Goal: Communication & Community: Answer question/provide support

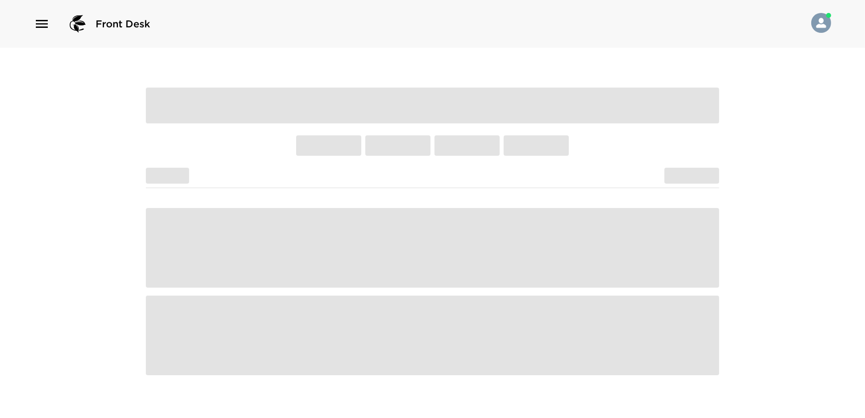
click at [34, 24] on icon "button" at bounding box center [42, 24] width 16 height 16
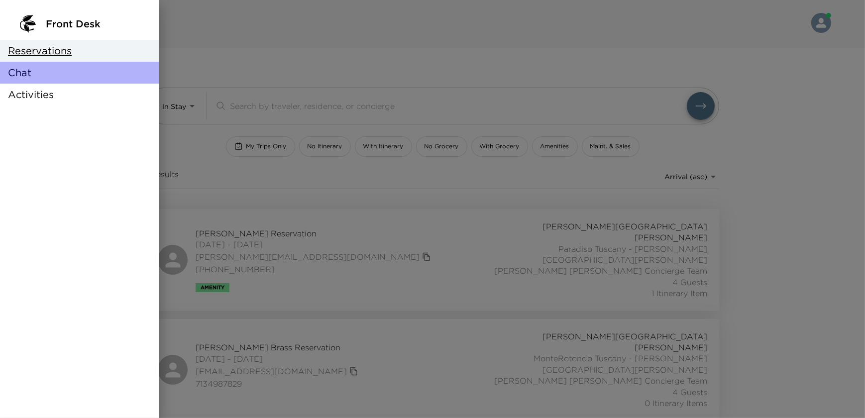
click at [29, 80] on div "Chat" at bounding box center [79, 73] width 159 height 22
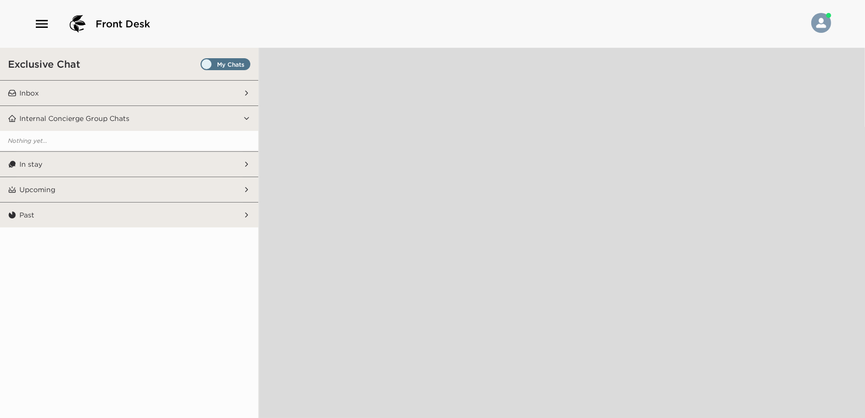
click at [123, 99] on button "Inbox" at bounding box center [129, 93] width 227 height 25
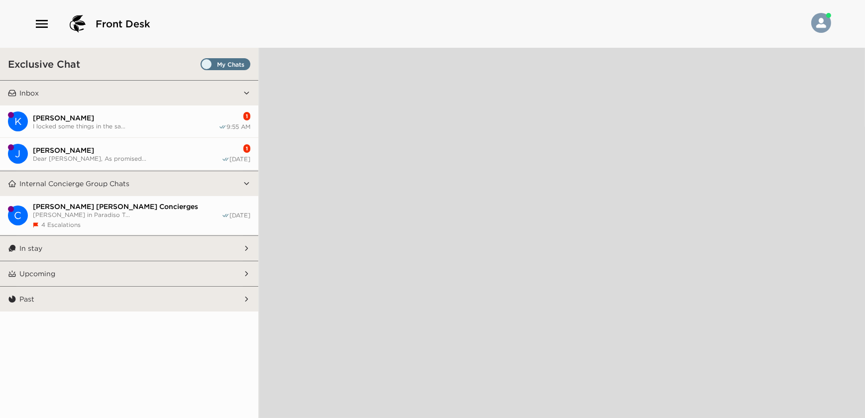
click at [178, 122] on span "I locked some things in the sa..." at bounding box center [126, 125] width 186 height 7
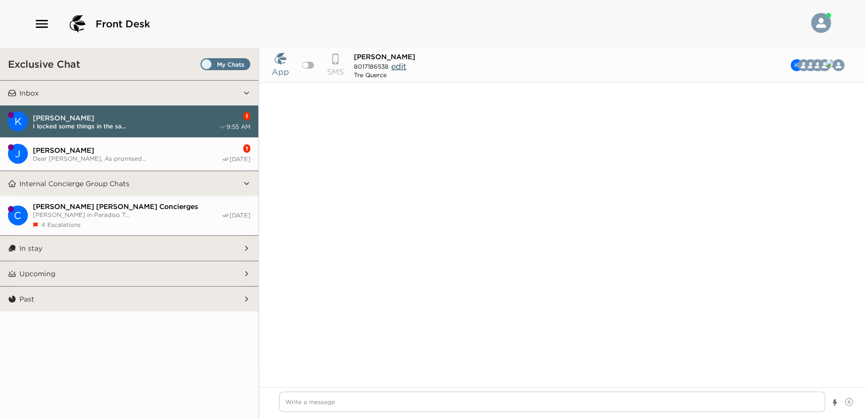
scroll to position [700, 0]
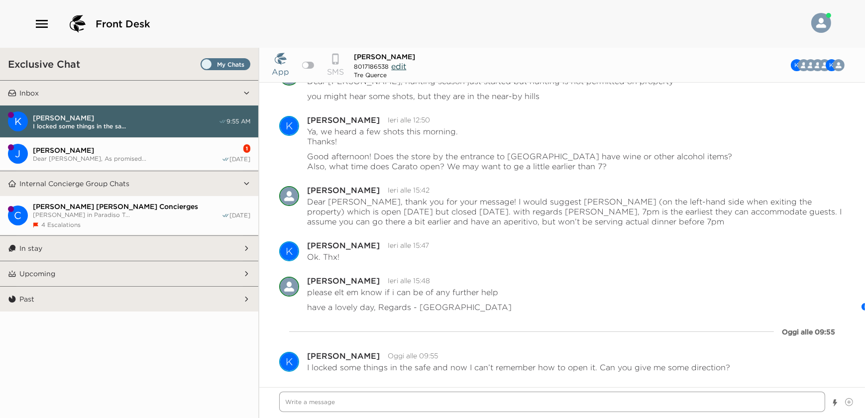
click at [469, 408] on textarea "Write a message" at bounding box center [552, 401] width 546 height 20
type textarea "x"
type textarea "c"
type textarea "x"
type textarea "ci"
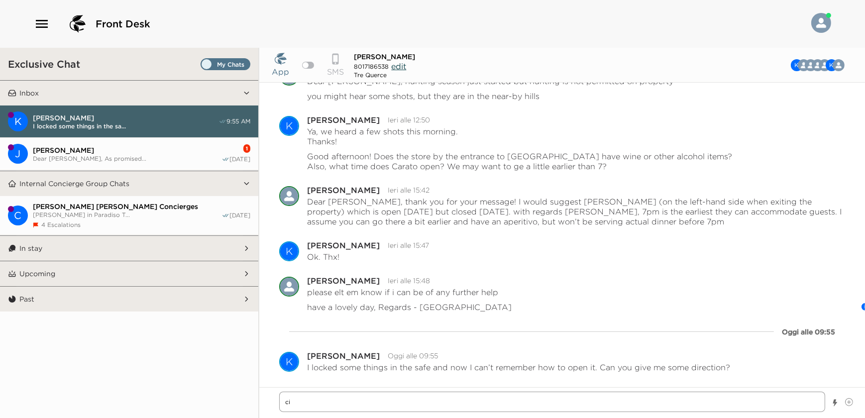
type textarea "x"
type textarea "cia"
type textarea "x"
type textarea "ciao"
type textarea "x"
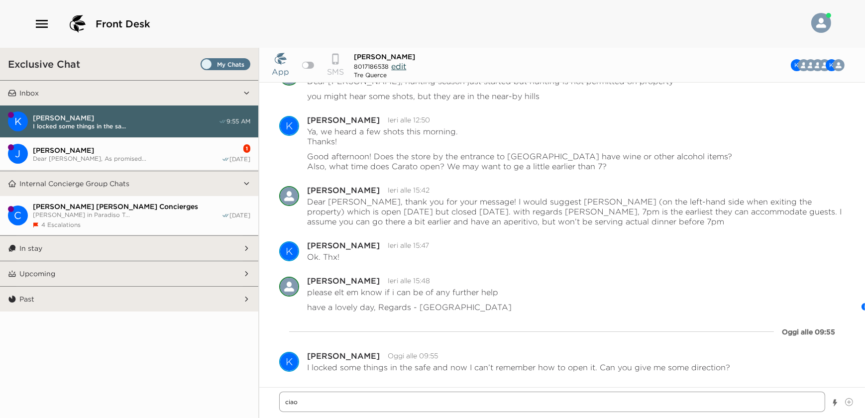
type textarea "ciao"
type textarea "x"
type textarea "ciao m"
type textarea "x"
type textarea "ciao mr"
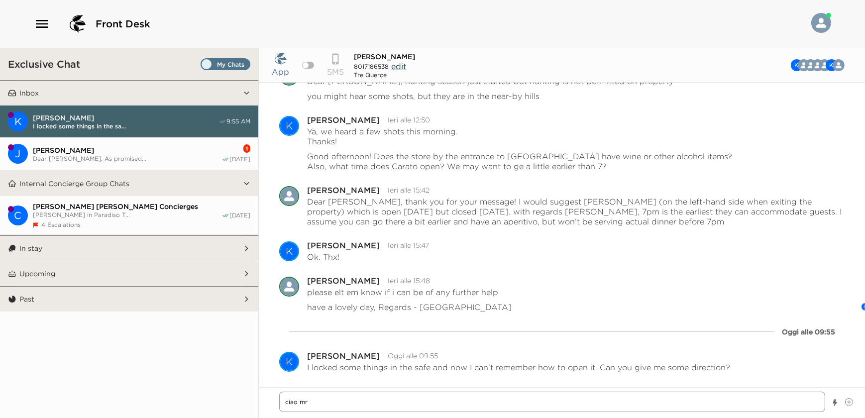
type textarea "x"
type textarea "ciao mr."
type textarea "x"
type textarea "ciao mr."
type textarea "x"
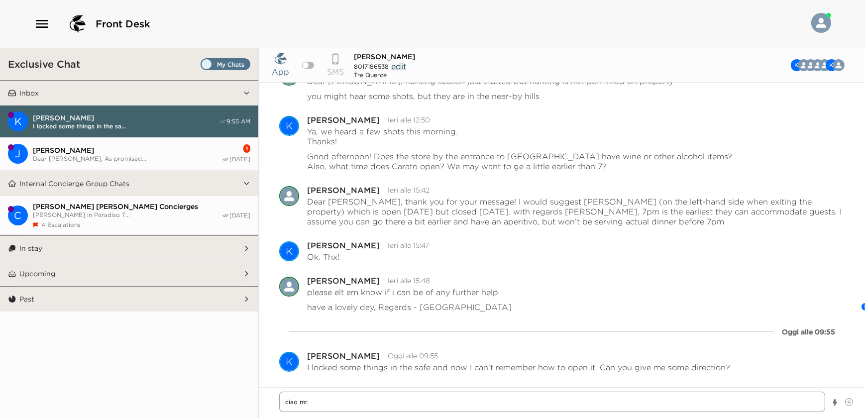
type textarea "ciao mr. W"
type textarea "x"
type textarea "ciao mr. Wa"
type textarea "x"
type textarea "ciao mr. Wad"
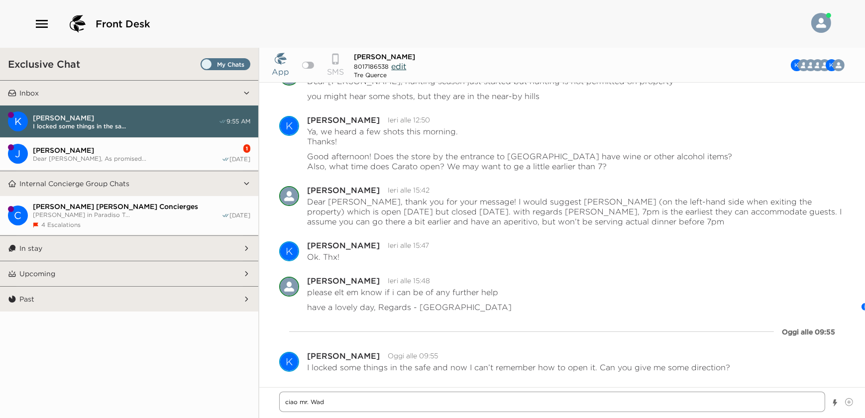
type textarea "x"
type textarea "ciao mr. Wads"
type textarea "x"
type textarea "ciao mr. Wadsw"
type textarea "x"
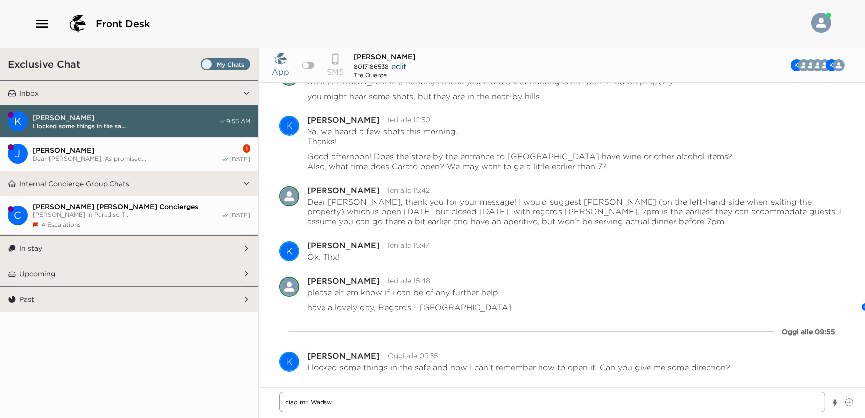
type textarea "ciao mr. [GEOGRAPHIC_DATA]"
type textarea "x"
type textarea "ciao mr. [GEOGRAPHIC_DATA]"
type textarea "x"
type textarea "ciao [PERSON_NAME]"
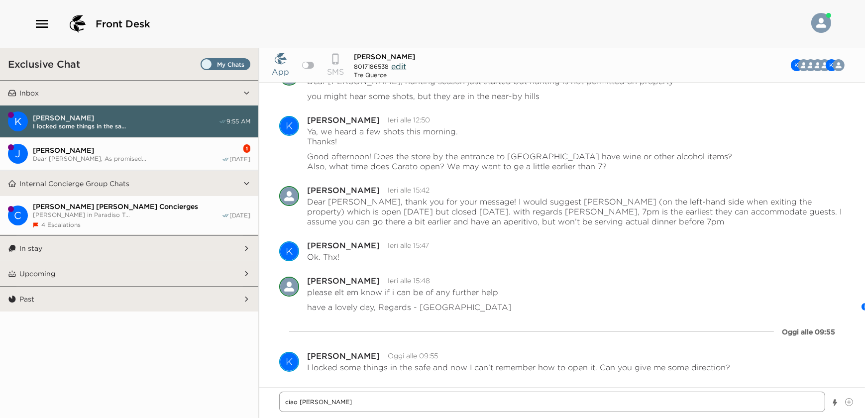
type textarea "x"
type textarea "ciao [PERSON_NAME][GEOGRAPHIC_DATA]"
click at [288, 403] on textarea "ciao [PERSON_NAME][GEOGRAPHIC_DATA]" at bounding box center [552, 401] width 546 height 20
type textarea "x"
type textarea "iao [PERSON_NAME][GEOGRAPHIC_DATA]"
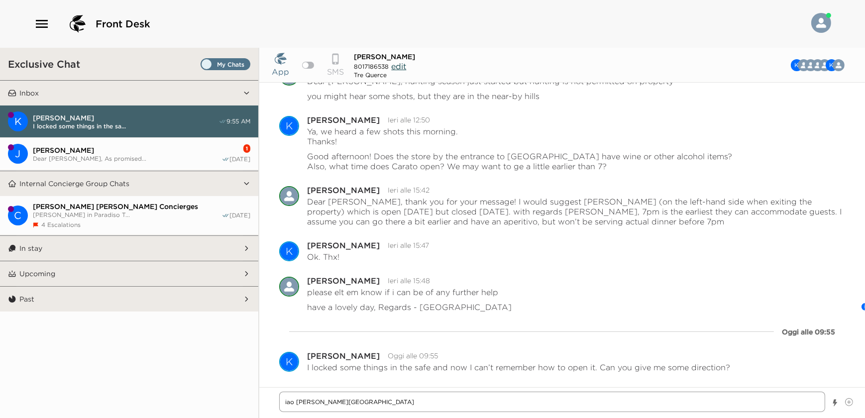
type textarea "x"
type textarea "Ciao [PERSON_NAME][GEOGRAPHIC_DATA]"
click at [304, 405] on textarea "Ciao [PERSON_NAME][GEOGRAPHIC_DATA]" at bounding box center [552, 401] width 546 height 20
type textarea "x"
type textarea "[PERSON_NAME][GEOGRAPHIC_DATA]"
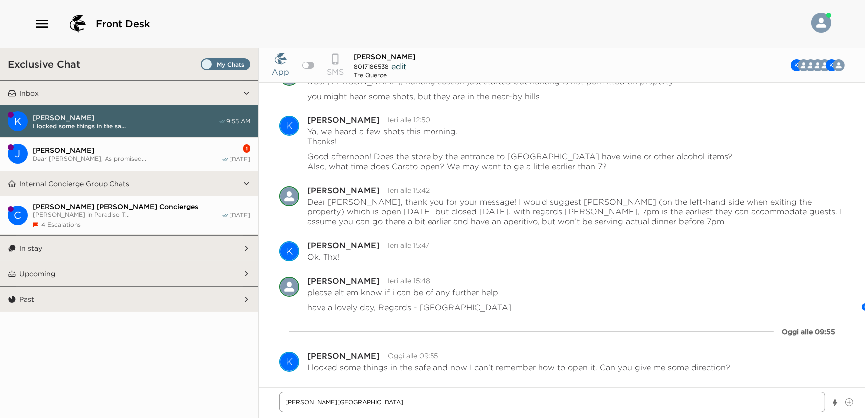
type textarea "x"
type textarea "Ciao [PERSON_NAME]"
type textarea "x"
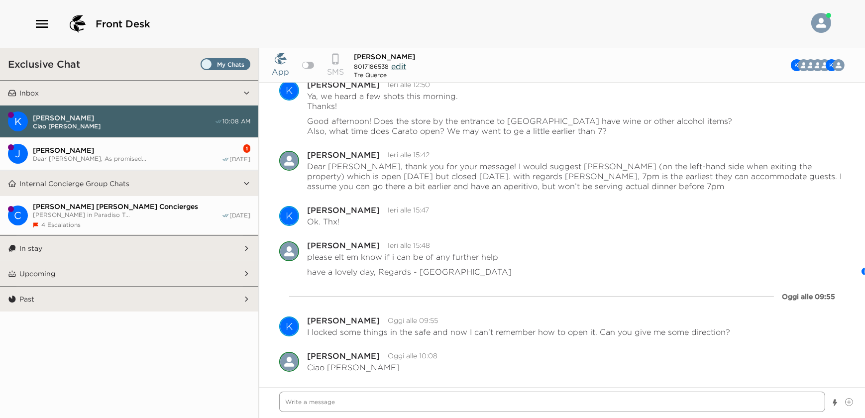
type textarea "x"
type textarea "a"
type textarea "x"
type textarea "ar"
type textarea "x"
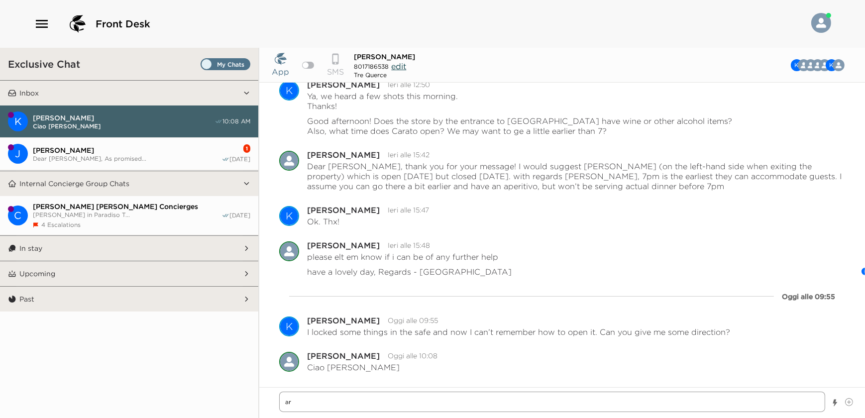
type textarea "are"
type textarea "x"
type textarea "ar"
type textarea "x"
type textarea "a"
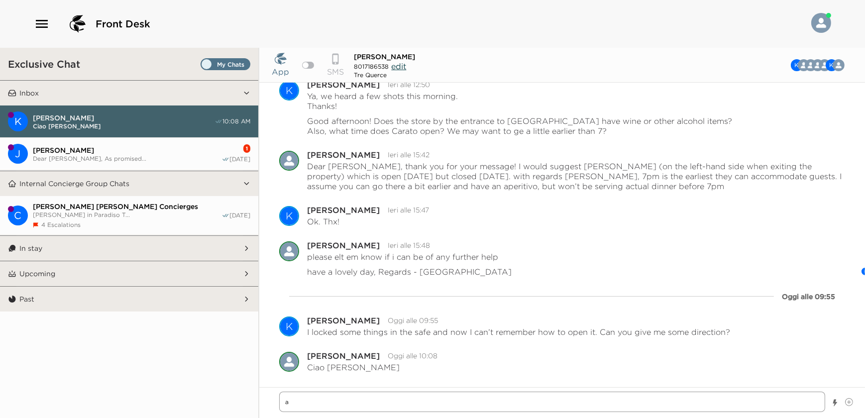
type textarea "x"
type textarea "i"
type textarea "x"
type textarea "if"
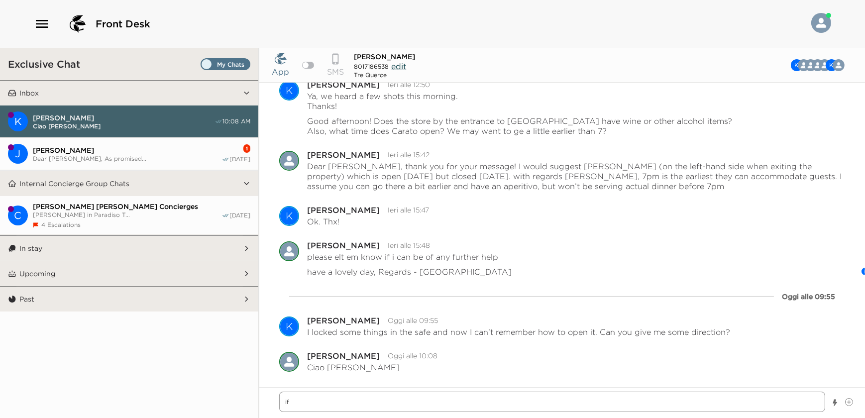
type textarea "x"
type textarea "if"
type textarea "x"
type textarea "if y"
type textarea "x"
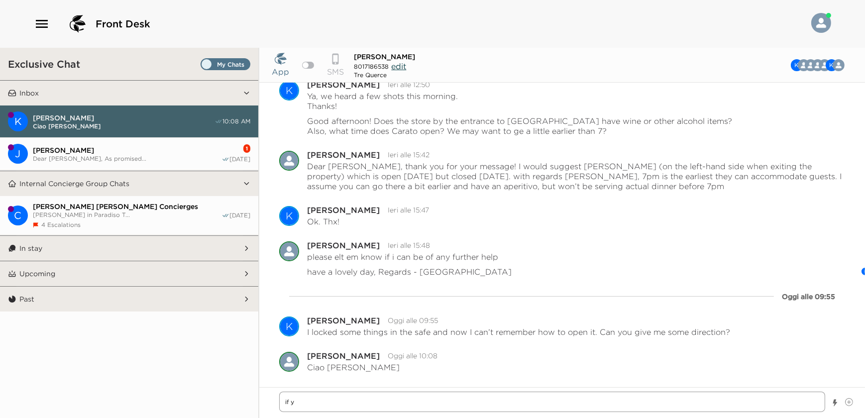
type textarea "if yo"
type textarea "x"
type textarea "if you"
type textarea "x"
type textarea "if you"
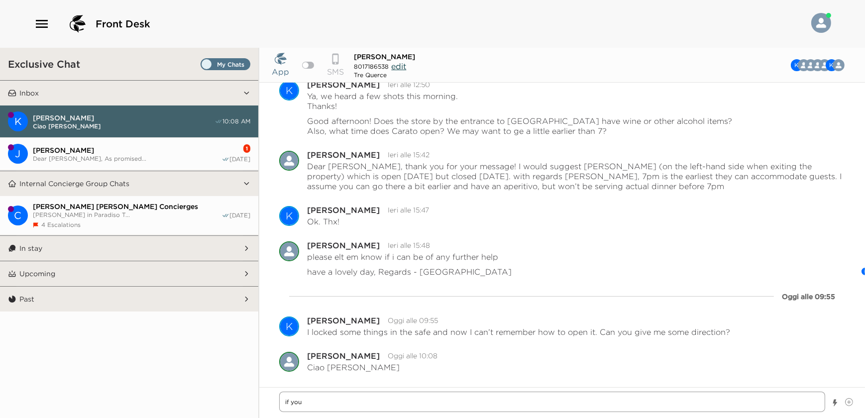
type textarea "x"
type textarea "if you a"
type textarea "x"
type textarea "if you ar"
type textarea "x"
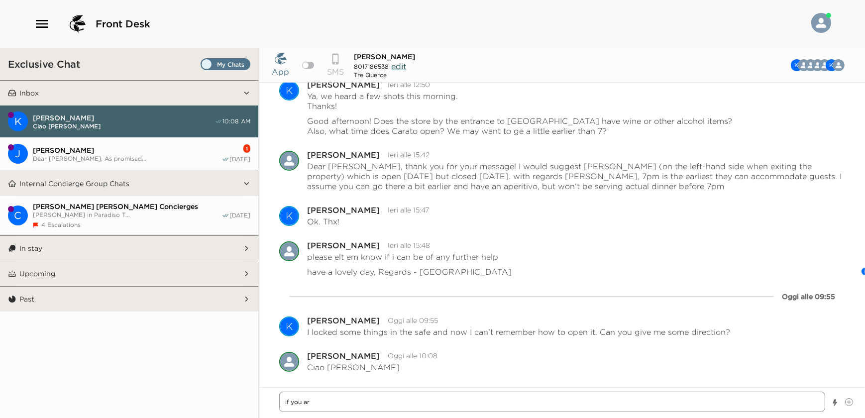
type textarea "if you are"
type textarea "x"
type textarea "if you are"
type textarea "x"
type textarea "if you are h"
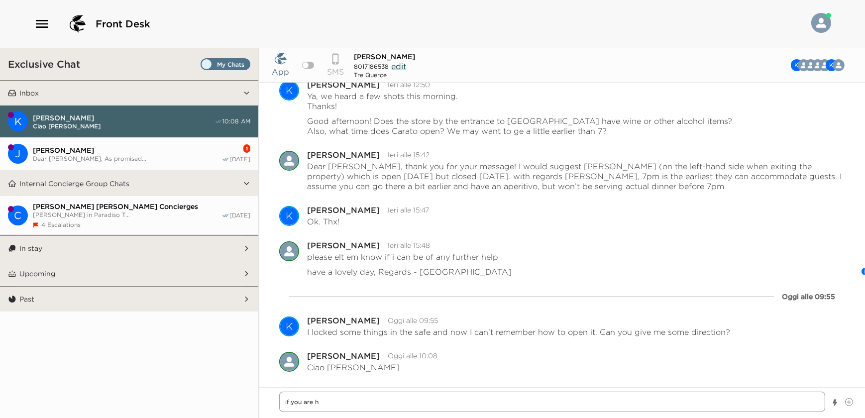
type textarea "x"
type textarea "if you are ho"
type textarea "x"
type textarea "if you are hom"
type textarea "x"
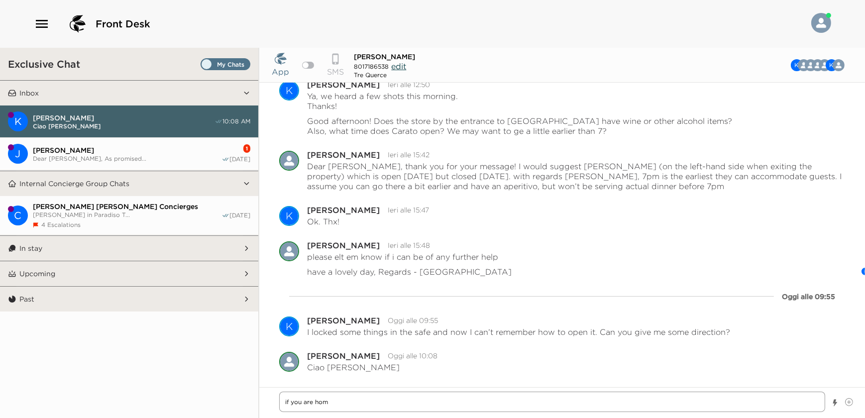
type textarea "if you are home"
type textarea "x"
type textarea "if you are home,"
type textarea "x"
type textarea "if you are home,"
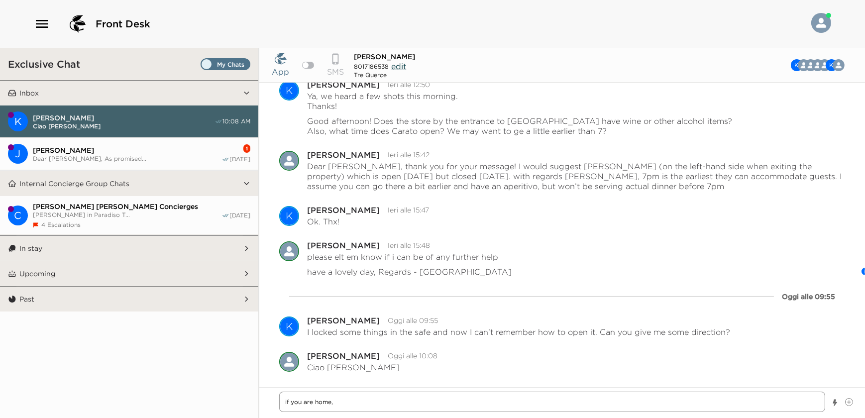
type textarea "x"
type textarea "if you are home, I"
type textarea "x"
type textarea "if you are home, I"
type textarea "x"
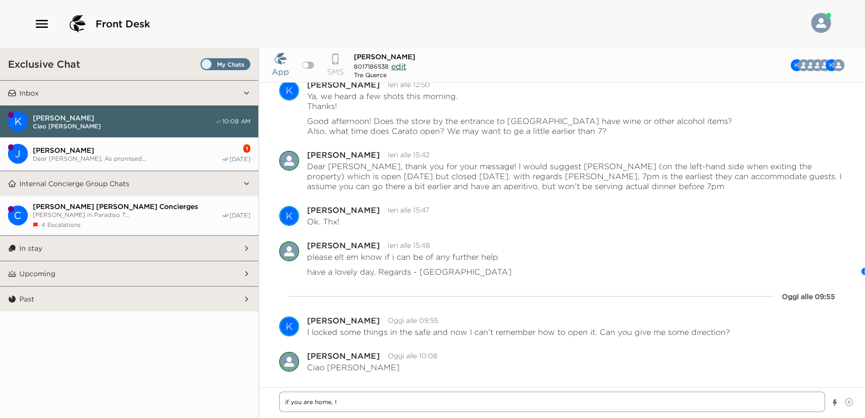
type textarea "if you are home, I w"
type textarea "x"
type textarea "if you are home, I [GEOGRAPHIC_DATA]"
type textarea "x"
type textarea "if you are home, I wil"
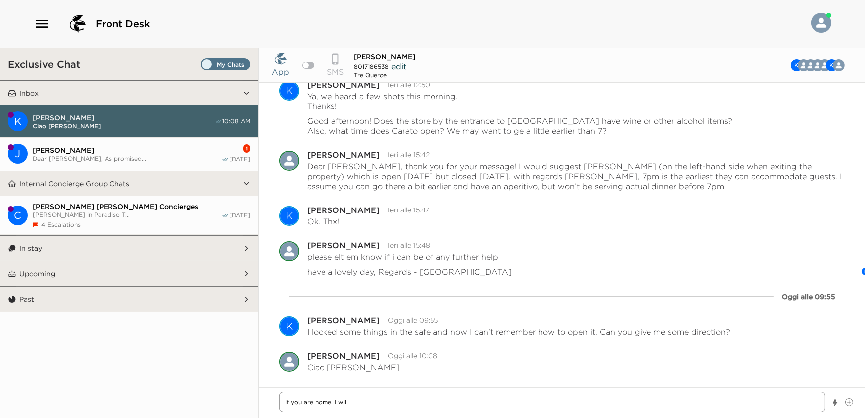
type textarea "x"
type textarea "if you are home, I will"
type textarea "x"
type textarea "if you are home, I will"
type textarea "x"
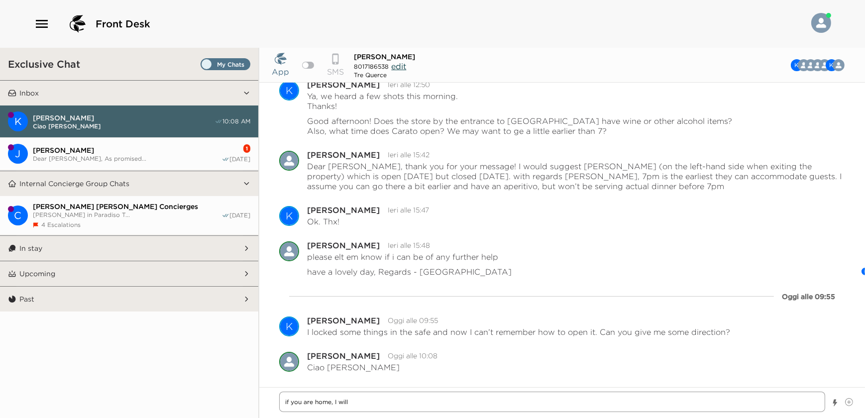
type textarea "if you are home, I will s"
type textarea "x"
type textarea "if you are home, I will se"
type textarea "x"
type textarea "if you are home, I will sed"
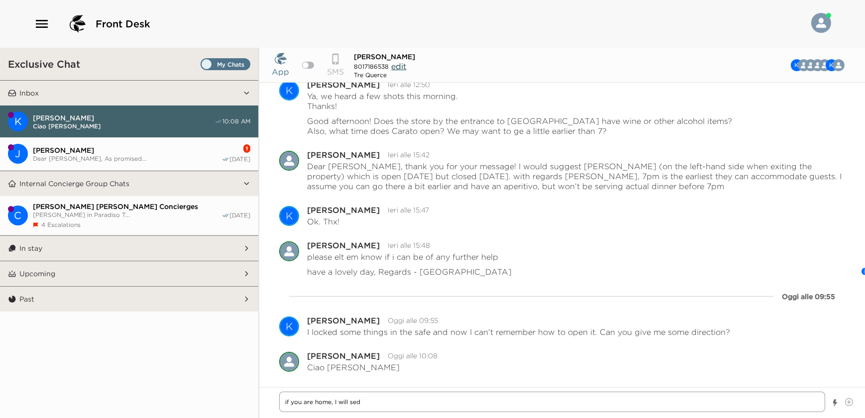
type textarea "x"
type textarea "if you are home, I will sedn"
type textarea "x"
type textarea "if you are home, I will sed"
type textarea "x"
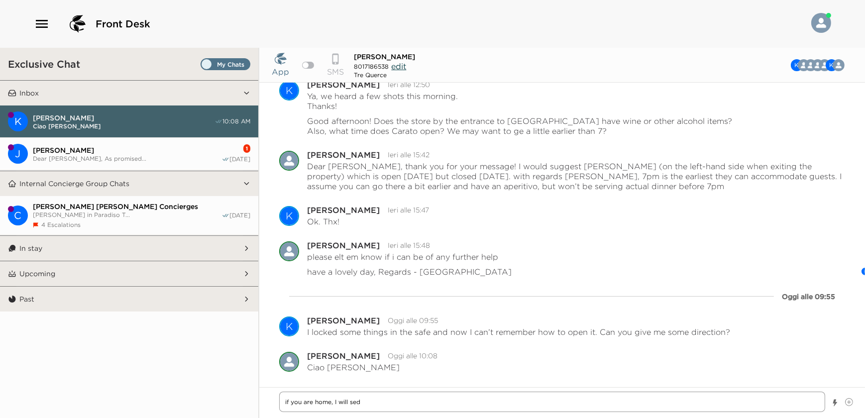
type textarea "if you are home, I will se"
type textarea "x"
type textarea "if you are home, I will sen"
type textarea "x"
type textarea "if you are home, I will send"
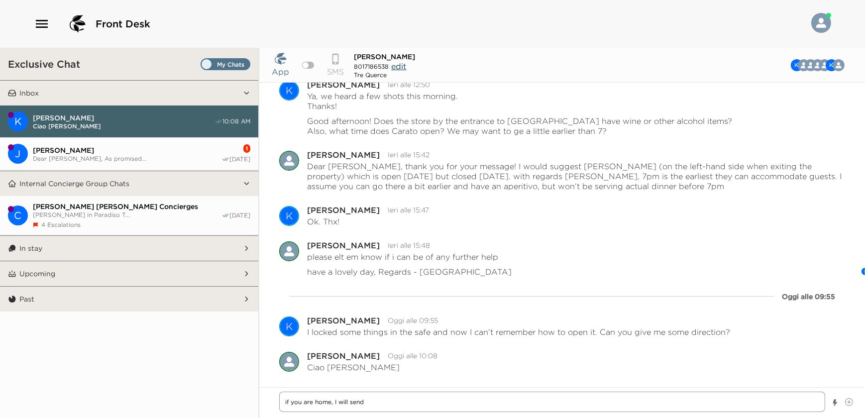
type textarea "x"
type textarea "if you are home, I will send"
type textarea "x"
type textarea "if you are home, I will send m"
type textarea "x"
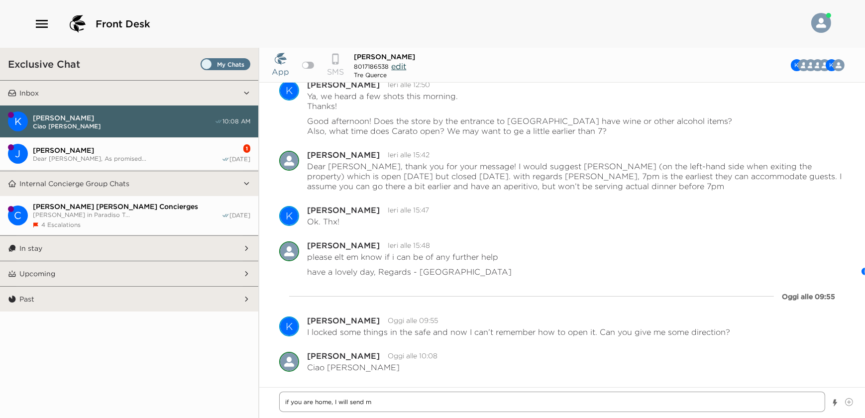
type textarea "if you are home, I will send ma"
type textarea "x"
type textarea "if you are home, I will send mai"
type textarea "x"
type textarea "if you are home, I will send main"
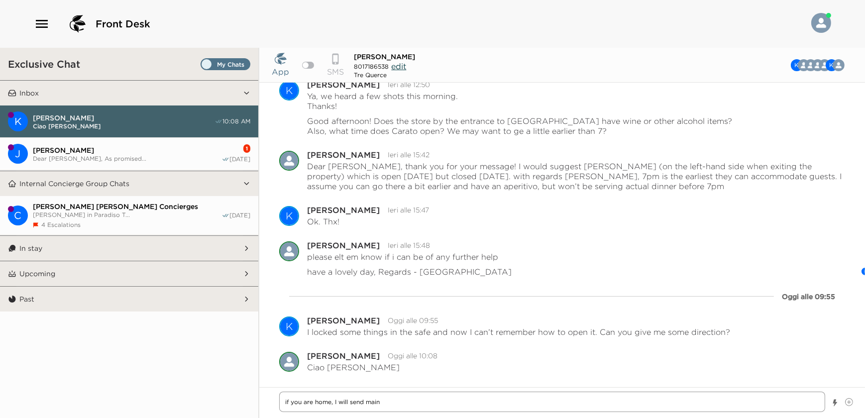
type textarea "x"
type textarea "if you are home, I will send maint"
type textarea "x"
type textarea "if you are home, I will send mainte"
type textarea "x"
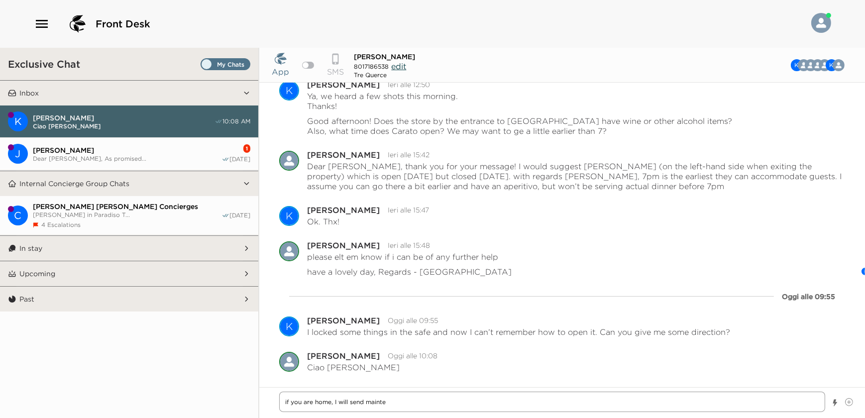
type textarea "if you are home, I will send mainten"
type textarea "x"
type textarea "if you are home, I will send maintena"
type textarea "x"
type textarea "if you are home, I will send maintenan"
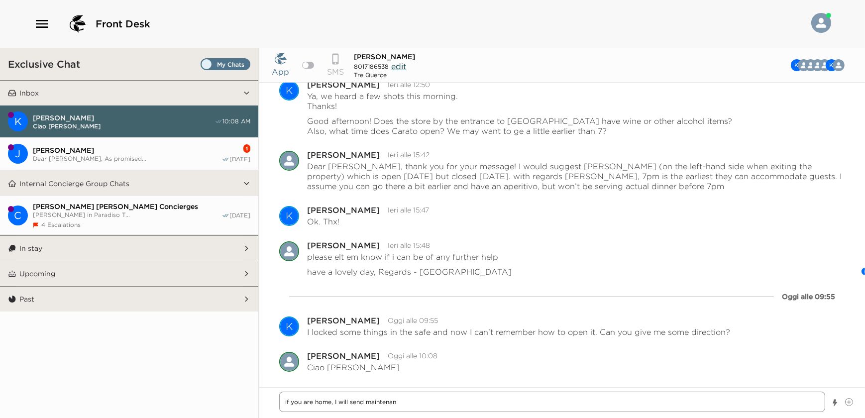
type textarea "x"
type textarea "if you are home, I will send maintenanc"
type textarea "x"
type textarea "if you are home, I will send maintenance"
type textarea "x"
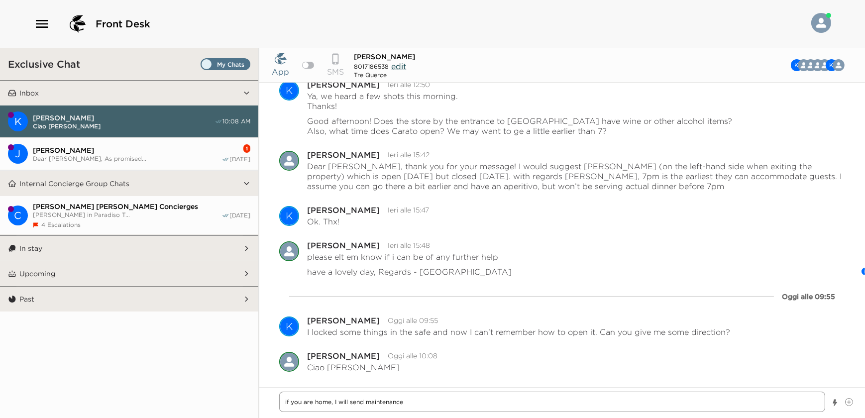
type textarea "if you are home, I will send maintenance"
type textarea "x"
type textarea "if you are home, I will send maintenance r"
type textarea "x"
type textarea "if you are home, I will send maintenance ri"
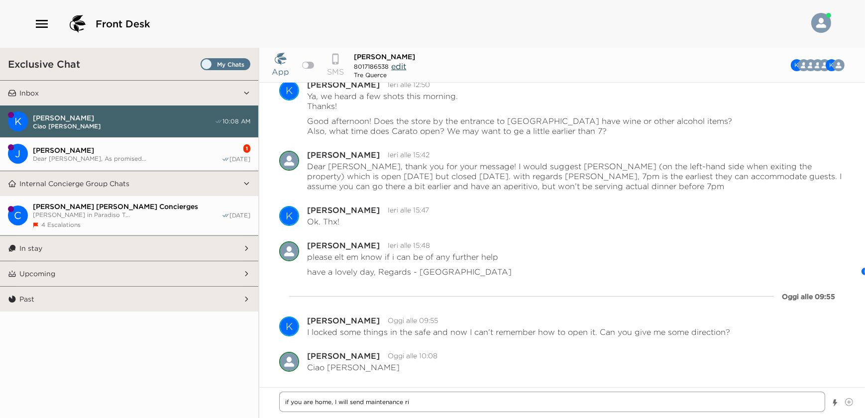
type textarea "x"
type textarea "if you are home, I will send maintenance rig"
type textarea "x"
type textarea "if you are home, I will send maintenance righ"
type textarea "x"
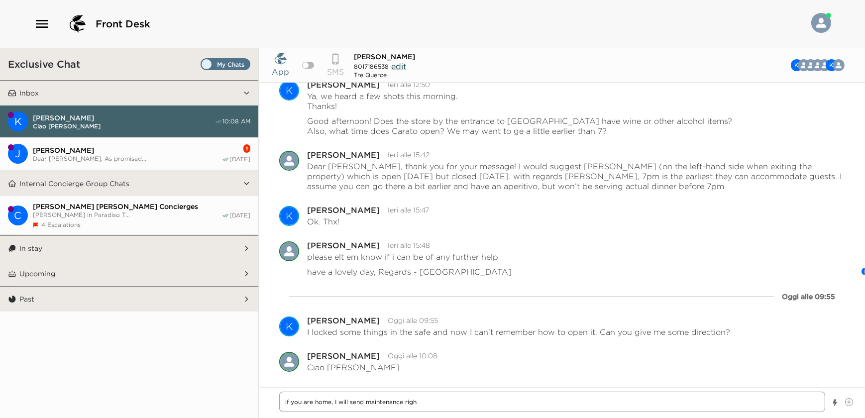
type textarea "if you are home, I will send maintenance right"
type textarea "x"
type textarea "if you are home, I will send maintenance right"
type textarea "x"
type textarea "if you are home, I will send maintenance right a"
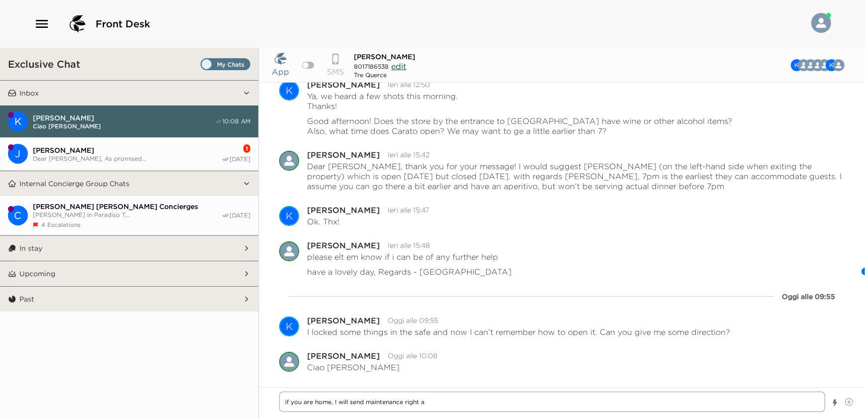
type textarea "x"
type textarea "if you are home, I will send maintenance right aw"
type textarea "x"
type textarea "if you are home, I will send maintenance right awa"
type textarea "x"
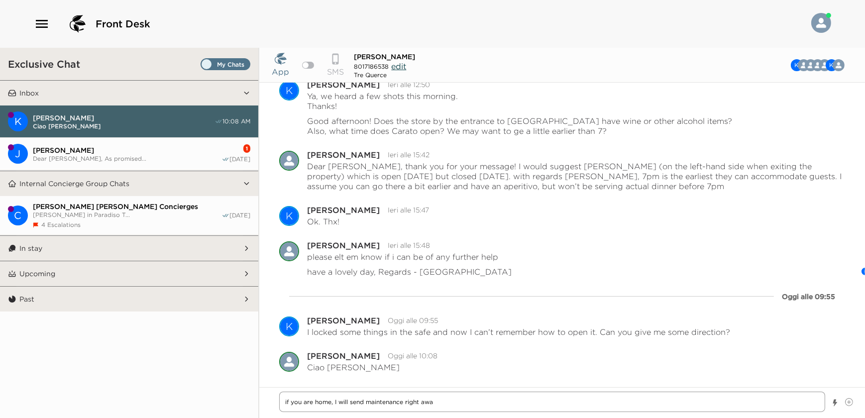
type textarea "if you are home, I will send maintenance right away"
type textarea "x"
type textarea "if you are home, I will send maintenance right away,"
type textarea "x"
type textarea "if you are home, I will send maintenance right away,"
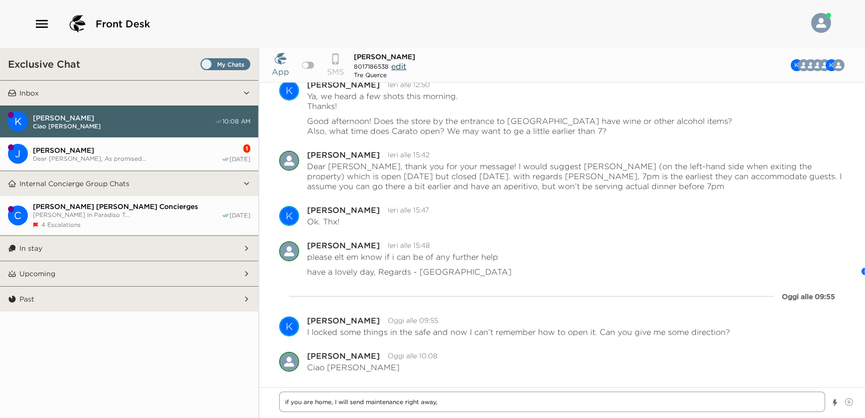
type textarea "x"
type textarea "if you are home, I will send maintenance right away, a"
type textarea "x"
type textarea "if you are home, I will send maintenance right away, as"
type textarea "x"
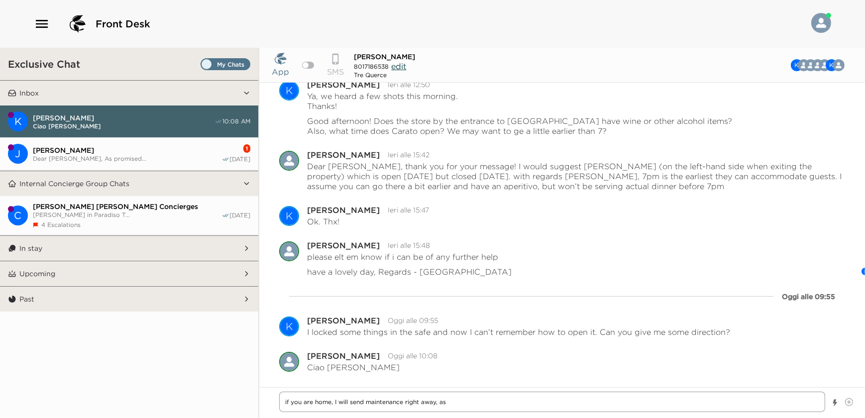
type textarea "if you are home, I will send maintenance right away, as"
type textarea "x"
type textarea "if you are home, I will send maintenance right away, as t"
type textarea "x"
type textarea "if you are home, I will send maintenance right away, as th"
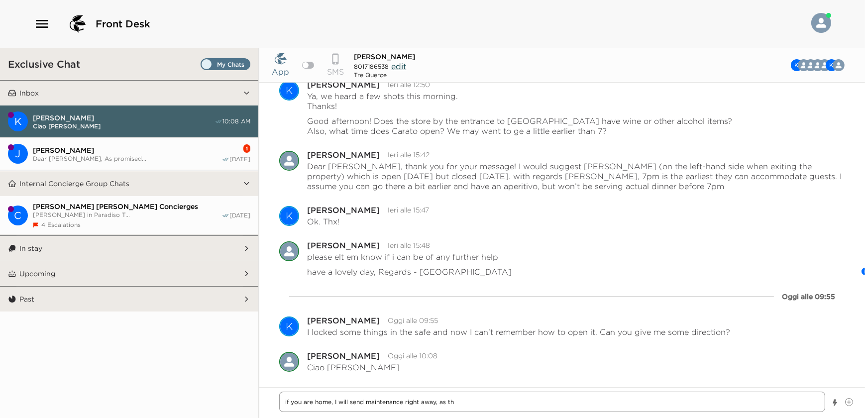
type textarea "x"
type textarea "if you are home, I will send maintenance right away, as the"
type textarea "x"
type textarea "if you are home, I will send maintenance right away, as they"
type textarea "x"
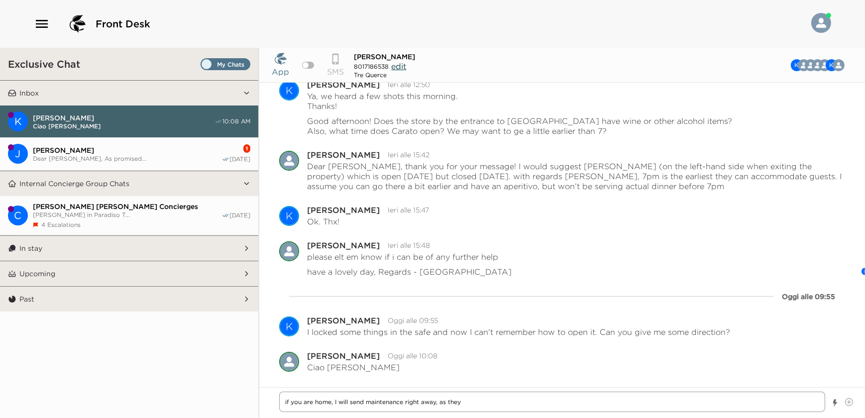
type textarea "if you are home, I will send maintenance right away, as they"
type textarea "x"
type textarea "if you are home, I will send maintenance right away, as they a"
type textarea "x"
type textarea "if you are home, I will send maintenance right away, as they ar"
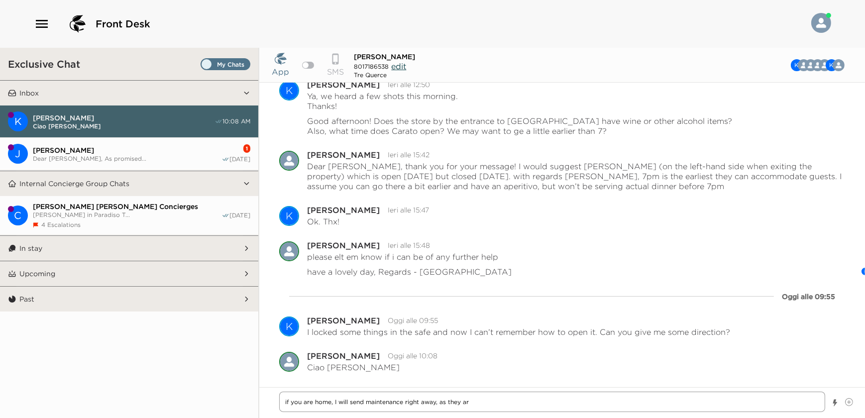
type textarea "x"
type textarea "if you are home, I will send maintenance right away, as they are"
type textarea "x"
type textarea "if you are home, I will send maintenance right away, as they are"
type textarea "x"
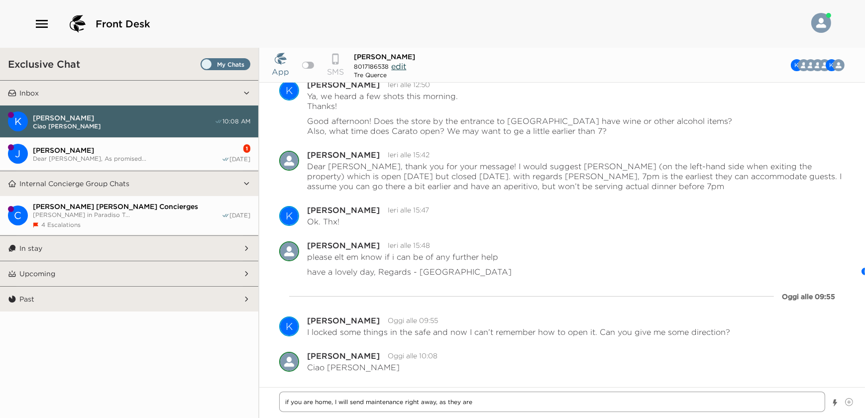
type textarea "if you are home, I will send maintenance right away, as they are n"
type textarea "x"
type textarea "if you are home, I will send maintenance right away, as they are no"
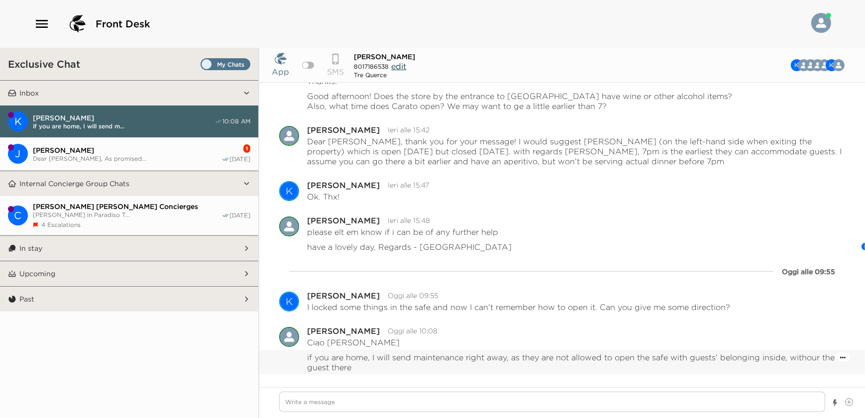
click at [840, 358] on icon "Apri il menu delle azioni di messaggio" at bounding box center [842, 358] width 5 height 2
click at [819, 327] on button "Modifica messaggio" at bounding box center [815, 323] width 60 height 23
click at [825, 364] on textarea "if you are home, I will send maintenance right away, as they are not allowed to…" at bounding box center [576, 368] width 538 height 32
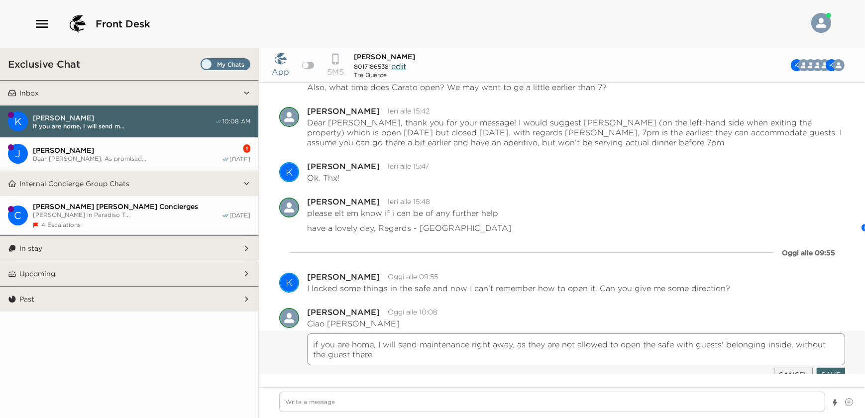
scroll to position [788, 0]
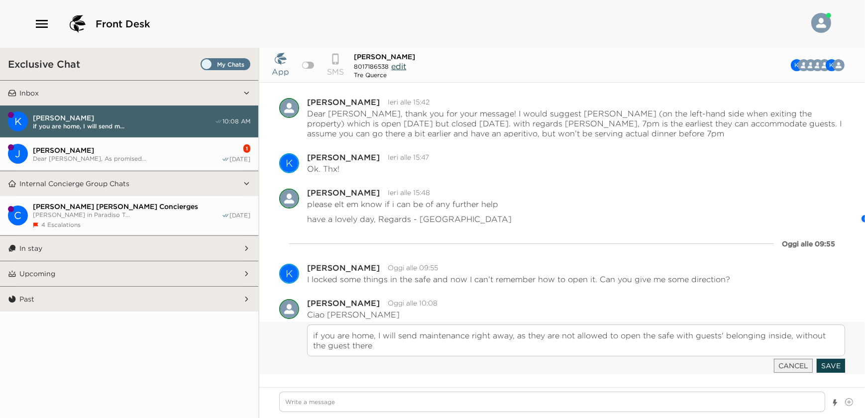
click at [825, 362] on button "Save" at bounding box center [830, 366] width 28 height 14
